Goal: Find contact information: Find contact information

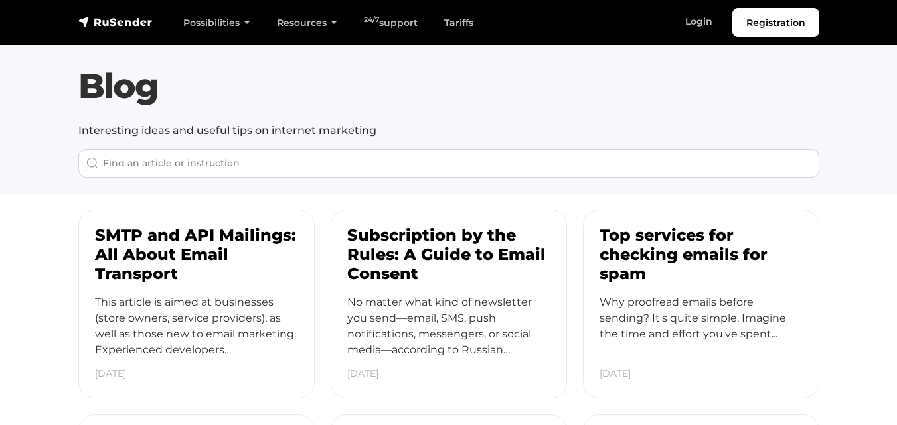
scroll to position [4073, 0]
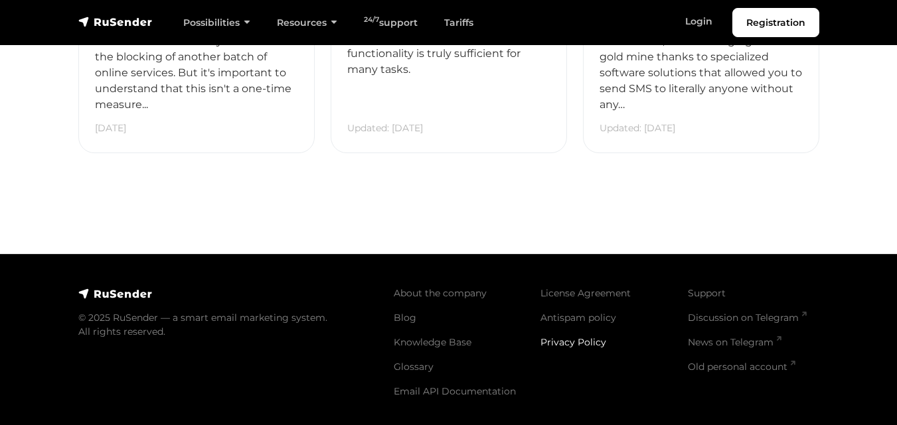
click at [588, 342] on font "Privacy Policy" at bounding box center [573, 342] width 66 height 12
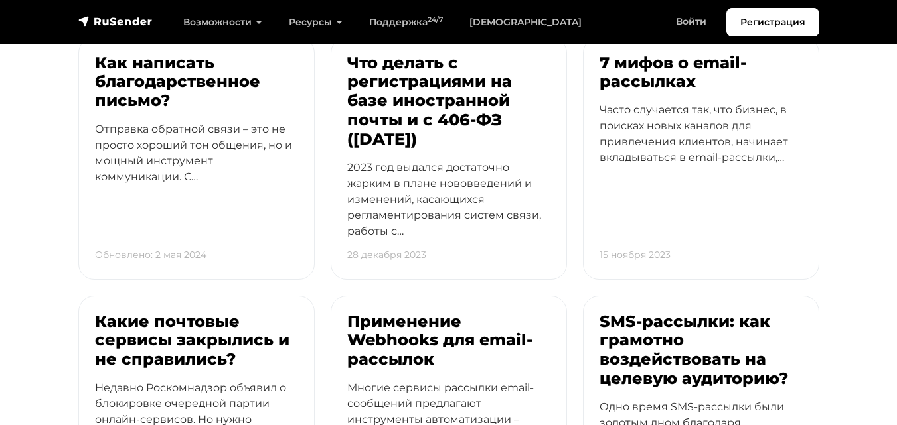
scroll to position [4401, 0]
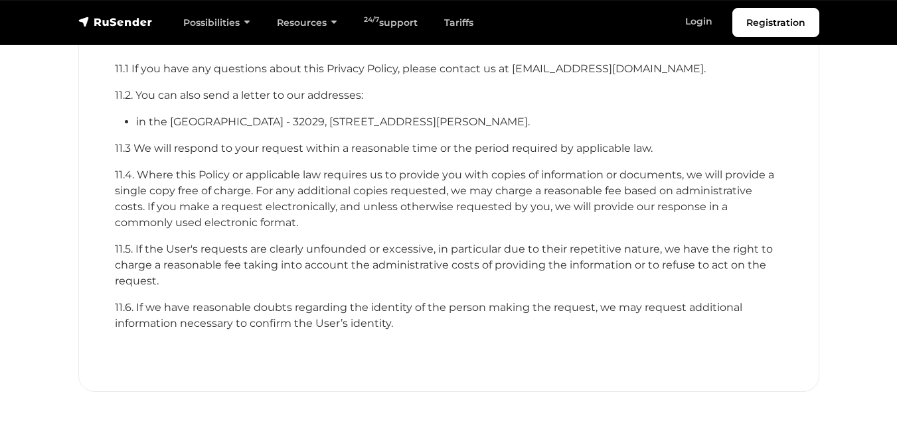
scroll to position [4247, 0]
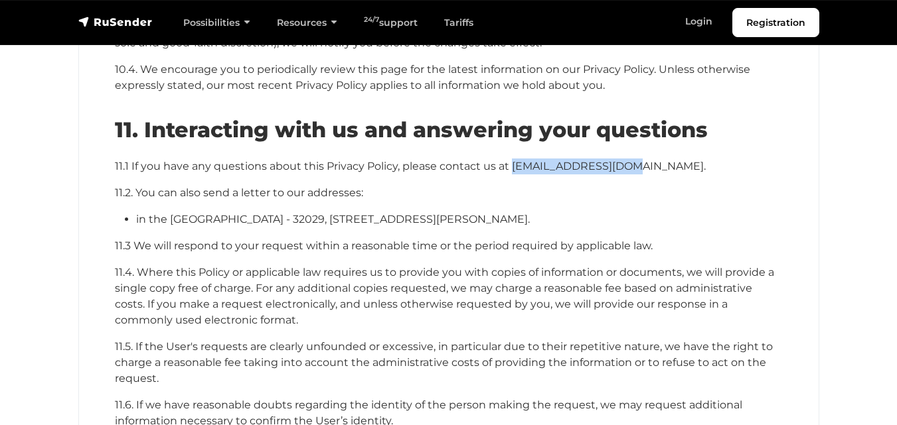
drag, startPoint x: 509, startPoint y: 148, endPoint x: 626, endPoint y: 147, distance: 116.8
click at [626, 160] on font "11.1 If you have any questions about this Privacy Policy, please contact us at …" at bounding box center [410, 166] width 591 height 13
copy font "[EMAIL_ADDRESS][DOMAIN_NAME]"
